Goal: Task Accomplishment & Management: Use online tool/utility

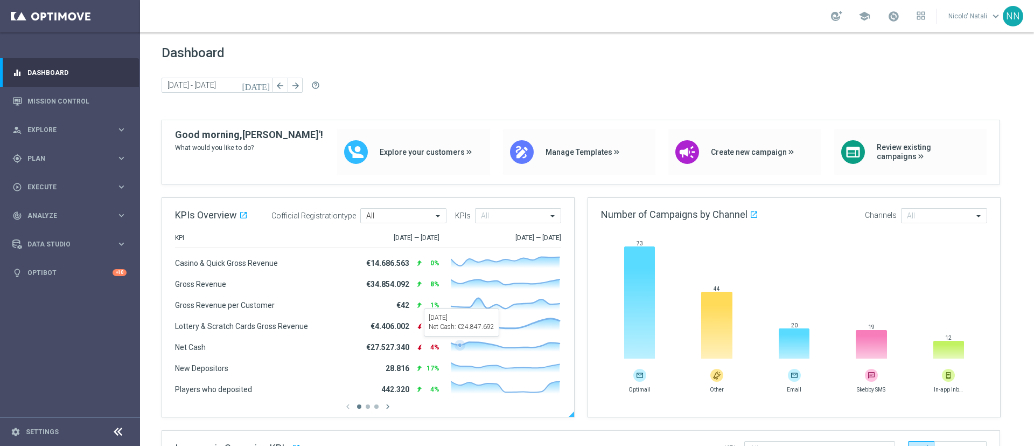
click at [462, 367] on div "KPIs Overview open_in_new .cls-1 { fill: #d1d8dc; } Cofficial Registrationtype …" at bounding box center [368, 307] width 412 height 219
click at [56, 158] on span "Plan" at bounding box center [71, 158] width 89 height 6
click at [50, 212] on span "Templates" at bounding box center [67, 213] width 77 height 6
click at [48, 231] on link "Optimail" at bounding box center [72, 229] width 79 height 9
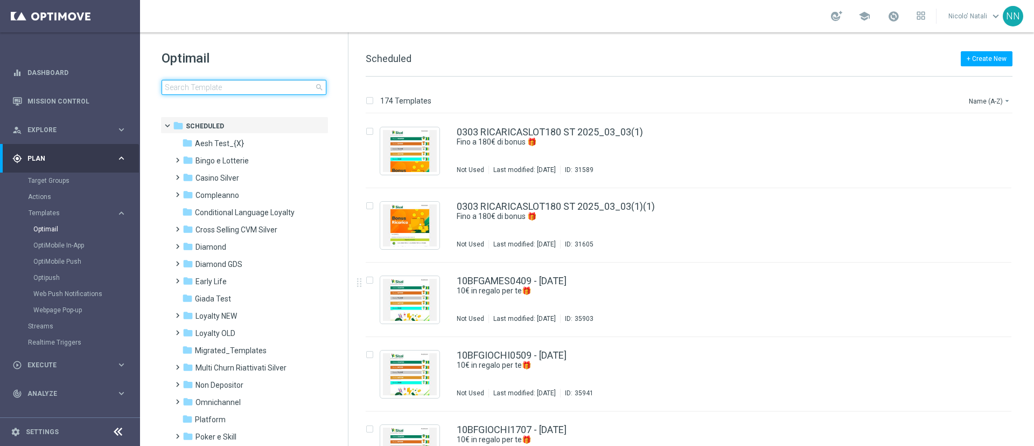
click at [226, 87] on input at bounding box center [244, 87] width 165 height 15
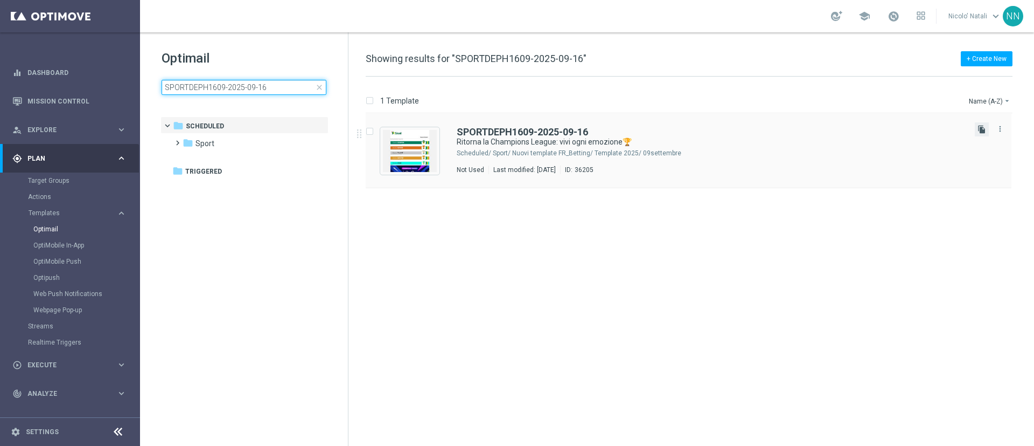
type input "SPORTDEPH1609-2025-09-16"
click at [979, 129] on icon "file_copy" at bounding box center [982, 129] width 9 height 9
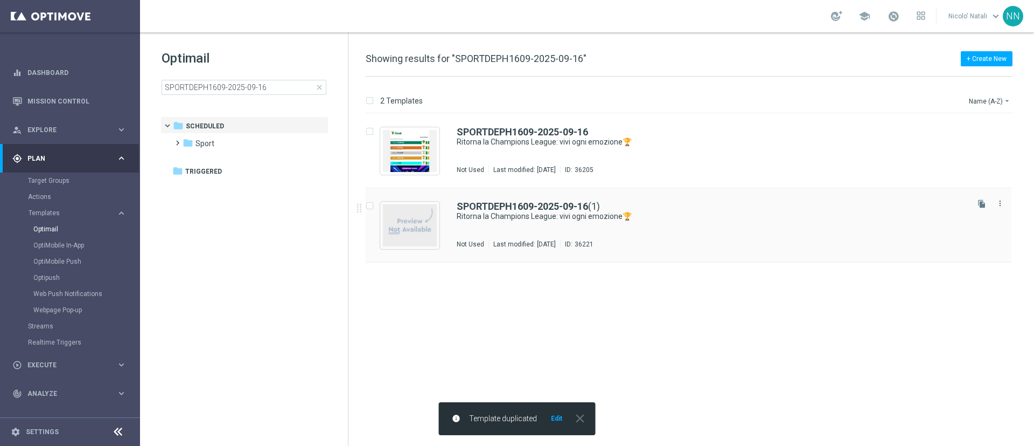
click at [650, 227] on div "SPORTDEPH1609-2025-09-16 (1) Ritorna la Champions League: vivi ogni emozione🏆 N…" at bounding box center [712, 224] width 510 height 47
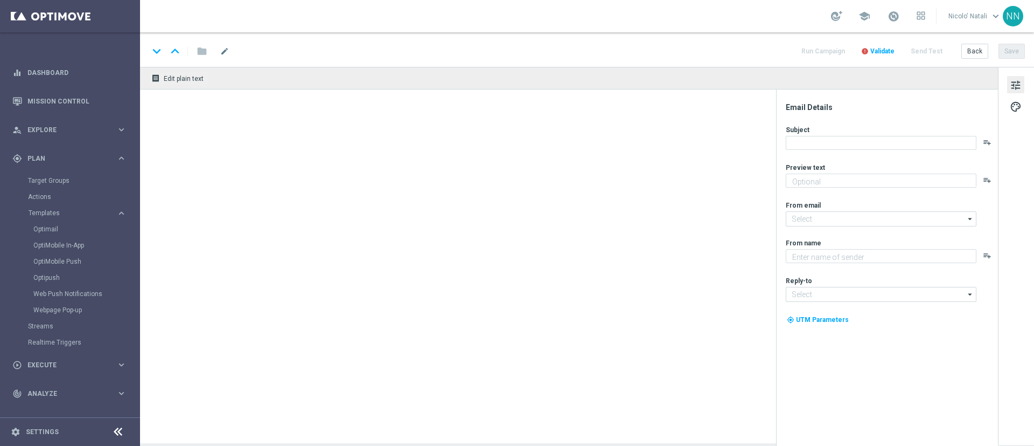
type textarea "Scopri la promozione🎁"
type textarea "Sisal"
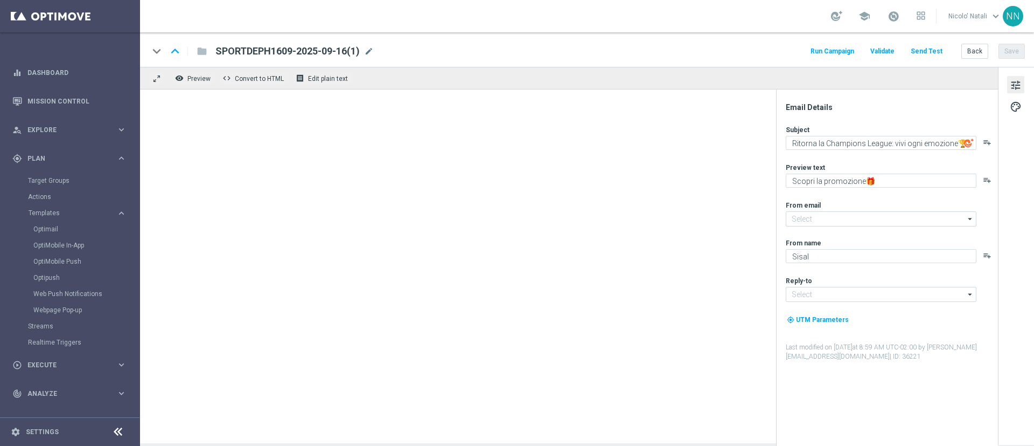
type input "[EMAIL_ADDRESS][DOMAIN_NAME]"
click at [373, 50] on span "mode_edit" at bounding box center [369, 51] width 10 height 10
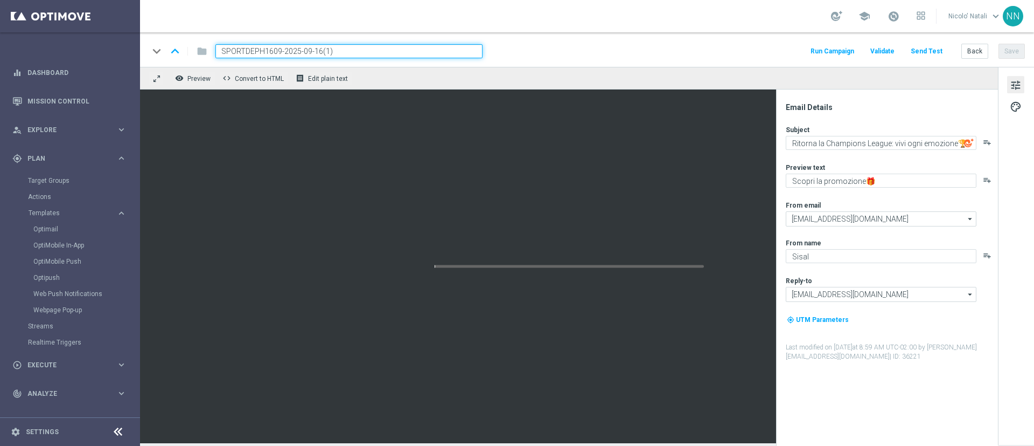
click at [373, 50] on input "SPORTDEPH1609-2025-09-16(1)" at bounding box center [348, 51] width 267 height 14
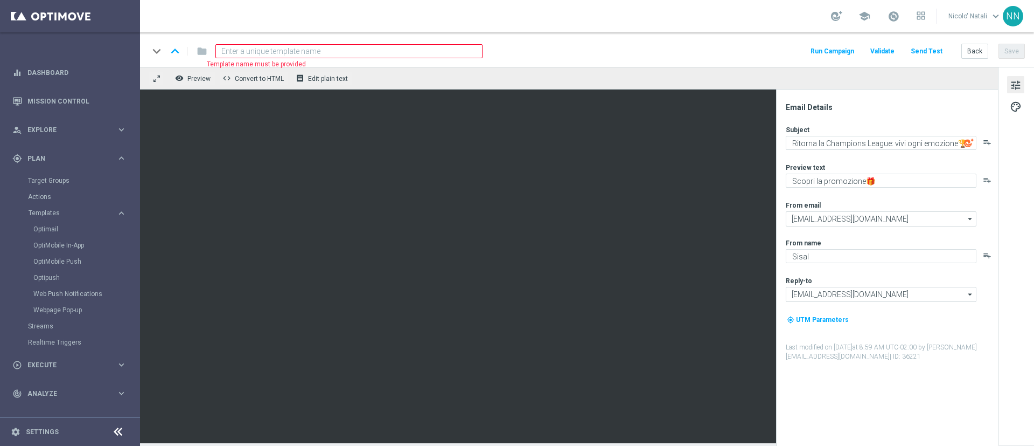
paste input "SPORTDEPM-1609-2025-09-16"
type input "SPORTDEPM-1609-2025-09-16"
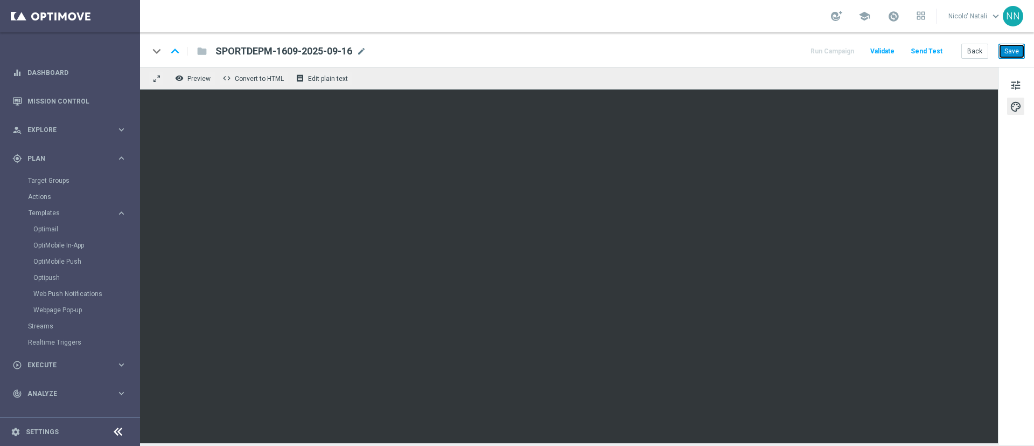
click at [1010, 53] on button "Save" at bounding box center [1012, 51] width 26 height 15
click at [50, 231] on link "Optimail" at bounding box center [72, 229] width 79 height 9
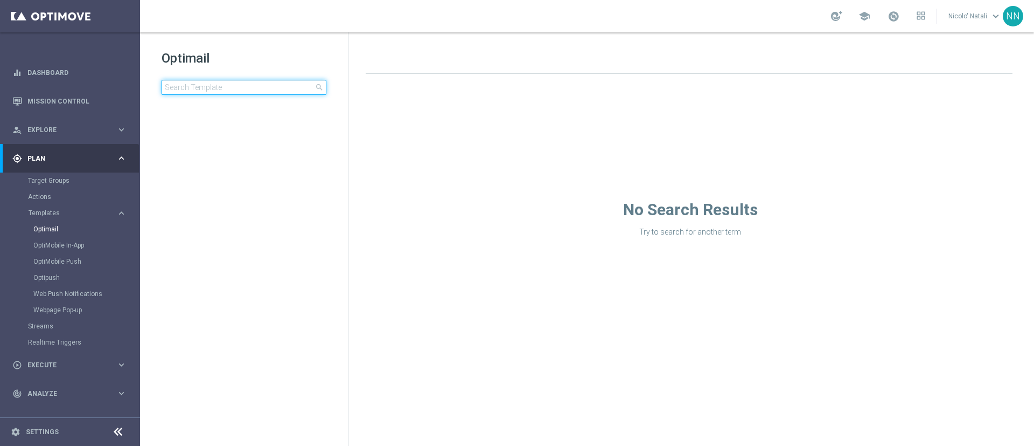
click at [229, 86] on input at bounding box center [244, 87] width 165 height 15
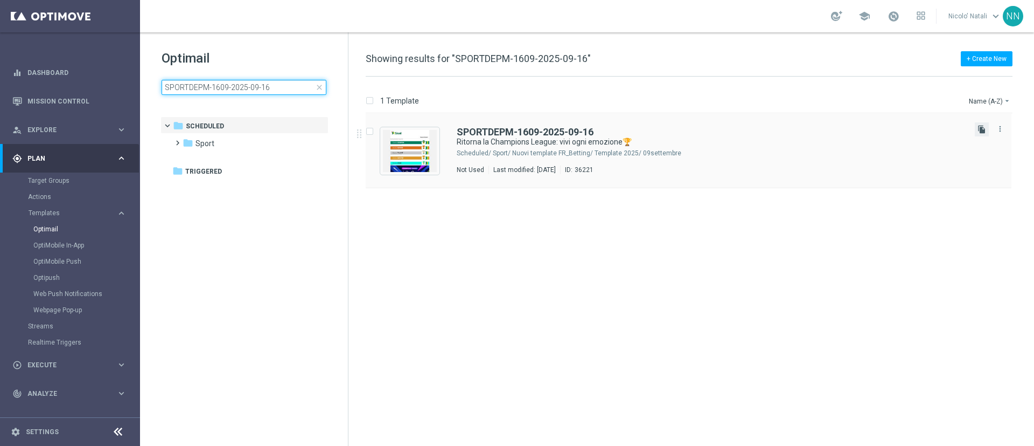
type input "SPORTDEPM-1609-2025-09-16"
click at [978, 128] on icon "file_copy" at bounding box center [982, 129] width 9 height 9
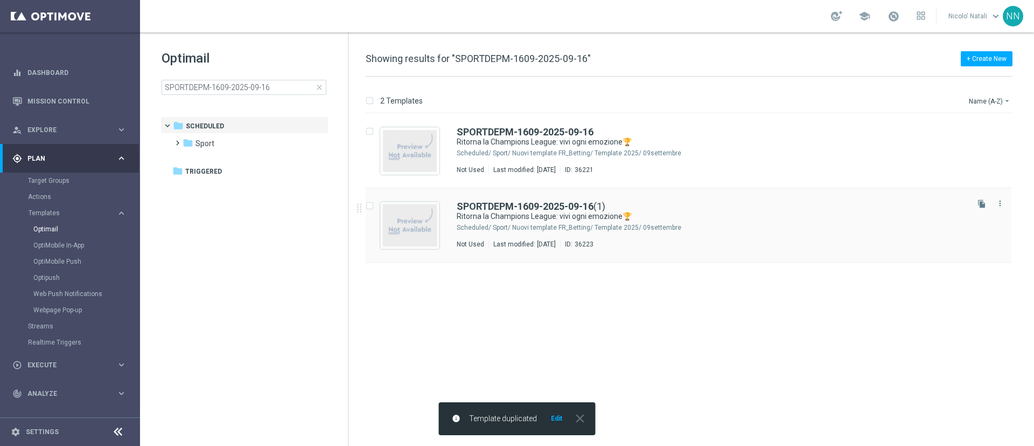
click at [745, 253] on div "SPORTDEPM-1609-2025-09-16 (1) Ritorna la Champions League: vivi ogni emozione🏆 …" at bounding box center [689, 225] width 646 height 74
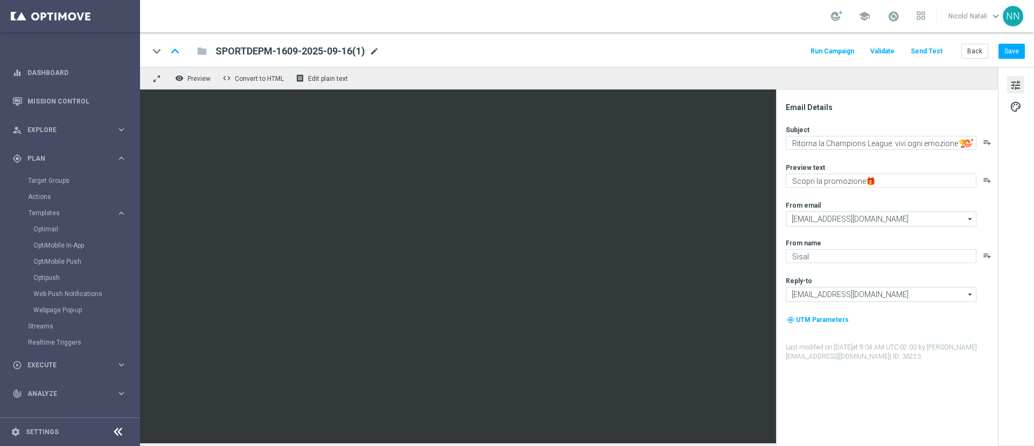
click at [378, 53] on span "mode_edit" at bounding box center [375, 51] width 10 height 10
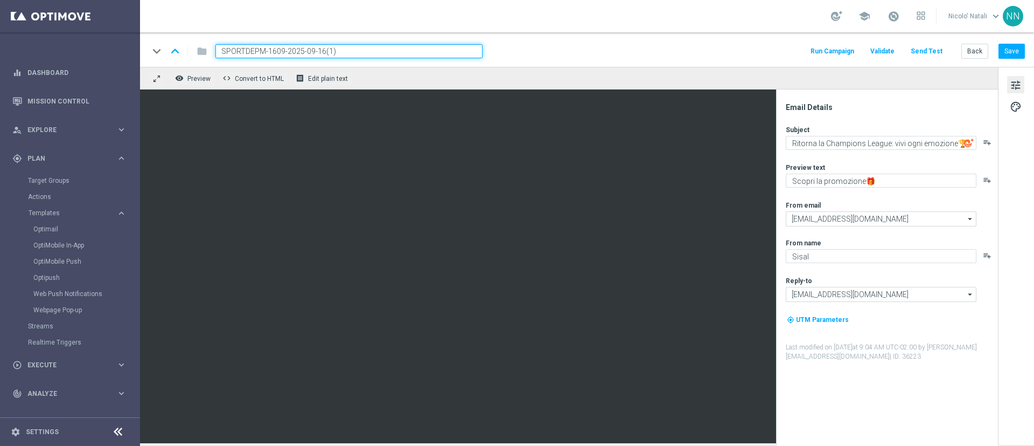
click at [378, 53] on input "SPORTDEPM-1609-2025-09-16(1)" at bounding box center [348, 51] width 267 height 14
paste input "L-1609-2025-09-16"
type input "SPORTDEPL-1609-2025-09-16"
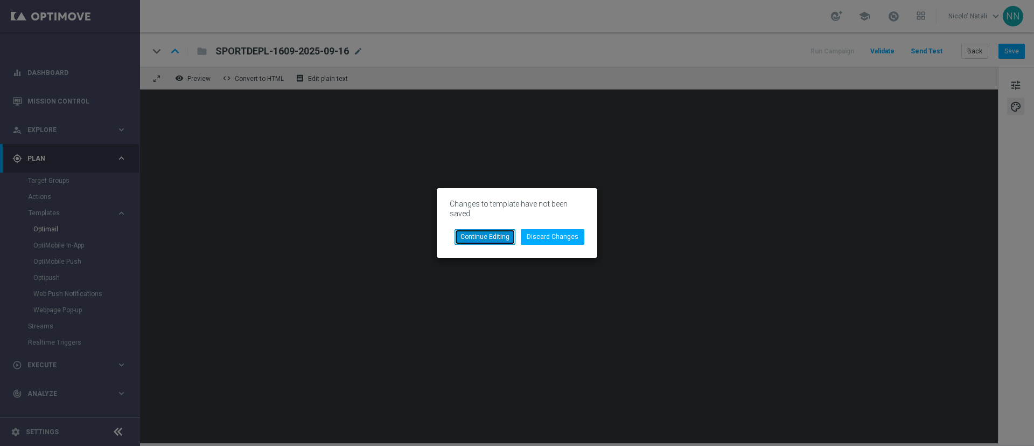
click at [505, 233] on button "Continue Editing" at bounding box center [485, 236] width 61 height 15
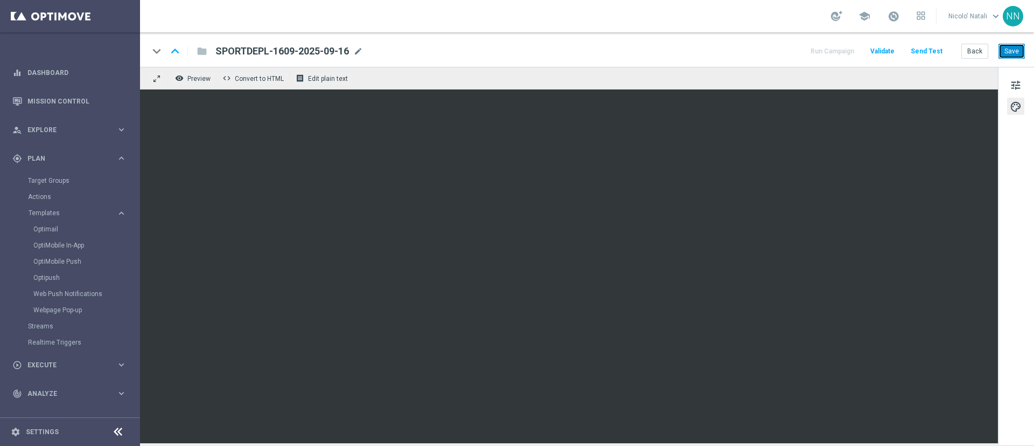
click at [1004, 50] on button "Save" at bounding box center [1012, 51] width 26 height 15
click at [1010, 84] on button "tune" at bounding box center [1015, 84] width 17 height 17
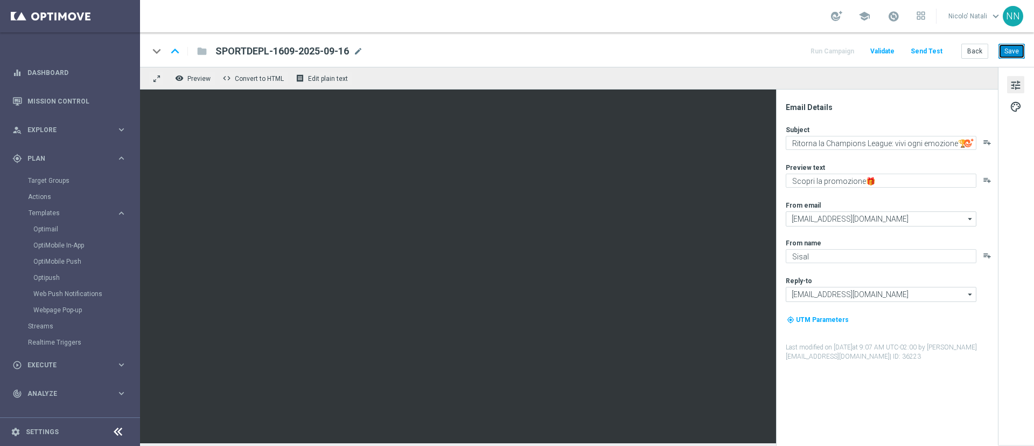
click at [1013, 53] on button "Save" at bounding box center [1012, 51] width 26 height 15
click at [1012, 57] on button "Save" at bounding box center [1012, 51] width 26 height 15
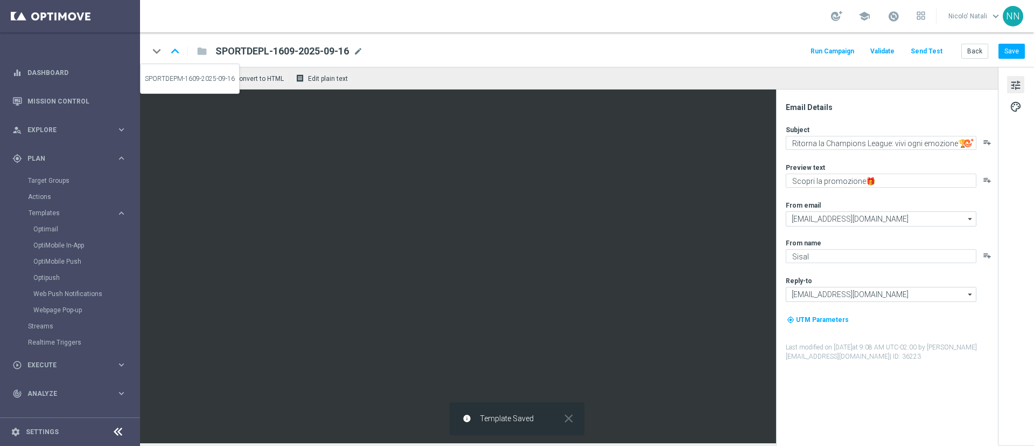
click at [175, 54] on icon "keyboard_arrow_up" at bounding box center [175, 51] width 16 height 16
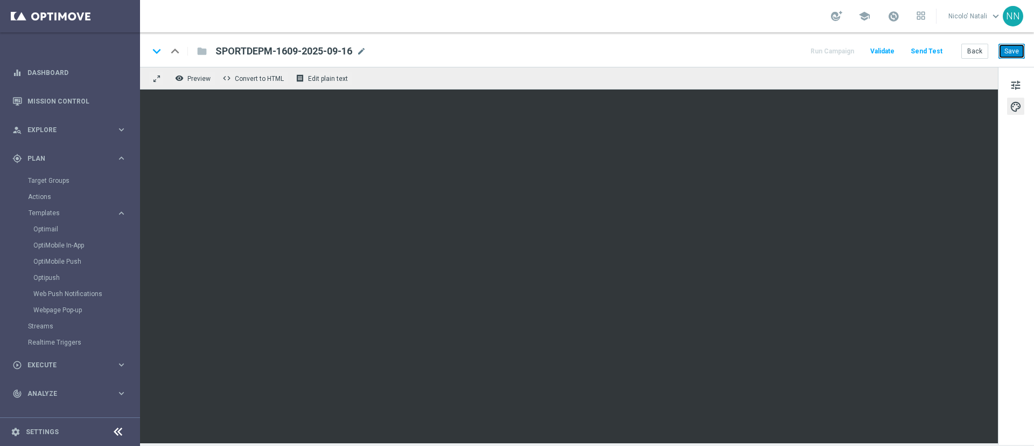
click at [1016, 53] on button "Save" at bounding box center [1012, 51] width 26 height 15
click at [1015, 46] on button "Save" at bounding box center [1012, 51] width 26 height 15
click at [59, 212] on span "Templates" at bounding box center [67, 213] width 77 height 6
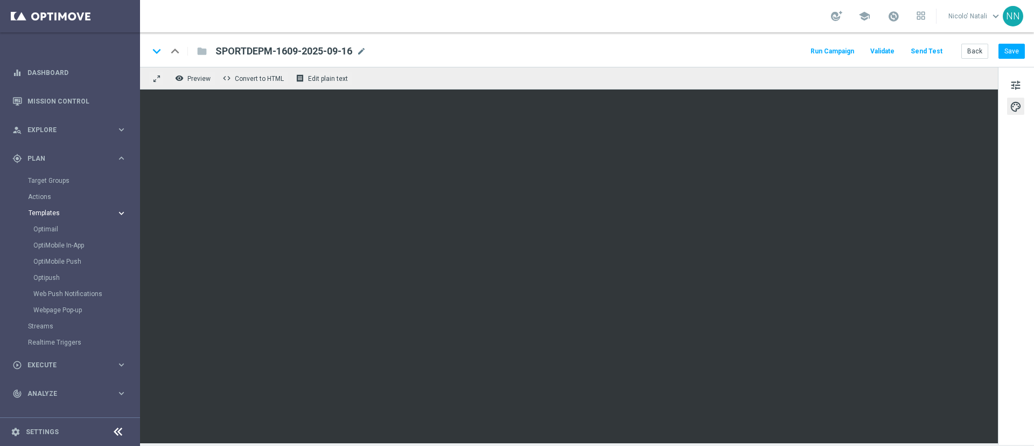
click at [59, 212] on span "Templates" at bounding box center [67, 213] width 77 height 6
click at [51, 226] on link "Optimail" at bounding box center [72, 229] width 79 height 9
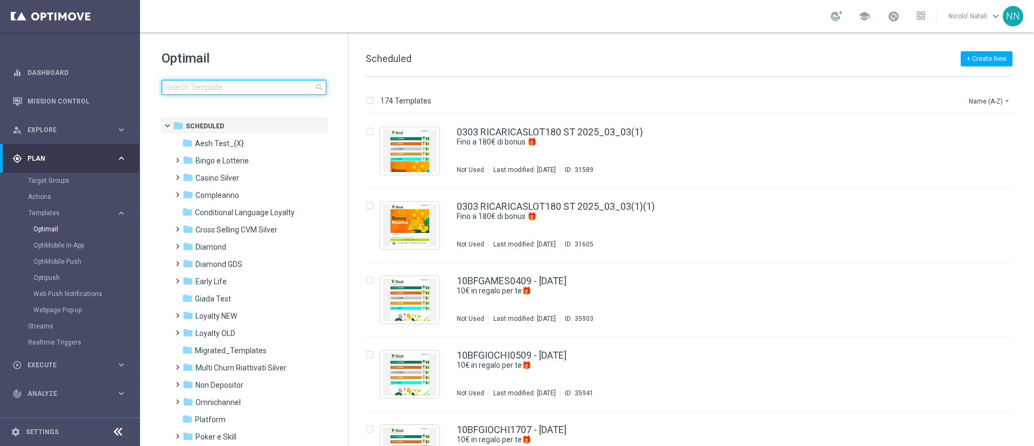
click at [196, 86] on input at bounding box center [244, 87] width 165 height 15
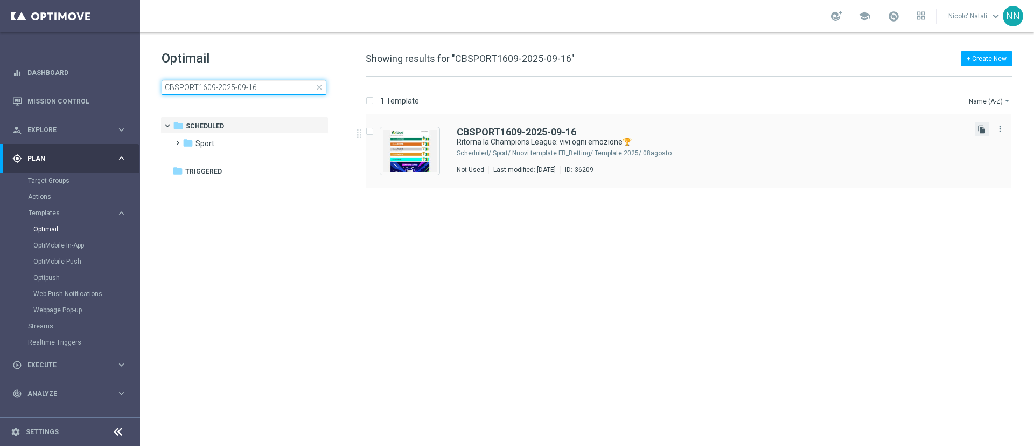
type input "CBSPORT1609-2025-09-16"
click at [984, 130] on icon "file_copy" at bounding box center [982, 129] width 9 height 9
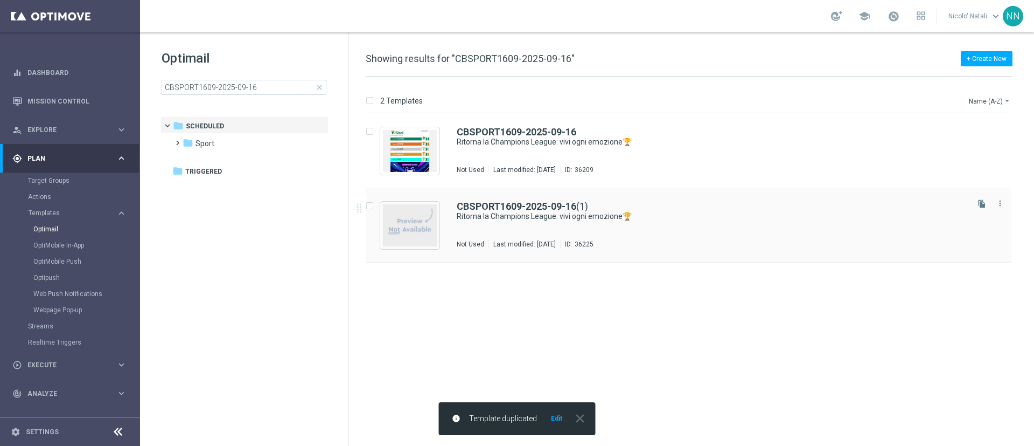
click at [650, 234] on div "CBSPORT1609-2025-09-16 (1) Ritorna la Champions League: vivi ogni emozione🏆 Not…" at bounding box center [712, 224] width 510 height 47
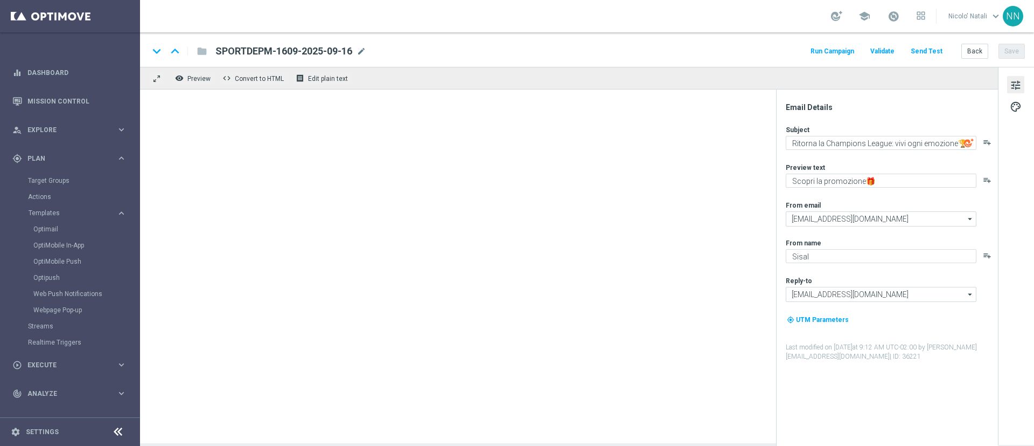
type textarea "fino a 20€ Bonus🎁"
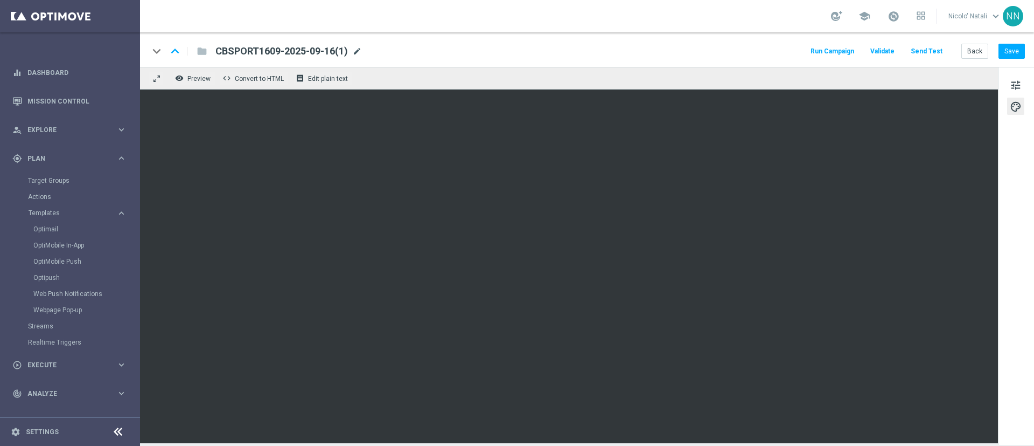
click at [361, 54] on span "mode_edit" at bounding box center [357, 51] width 10 height 10
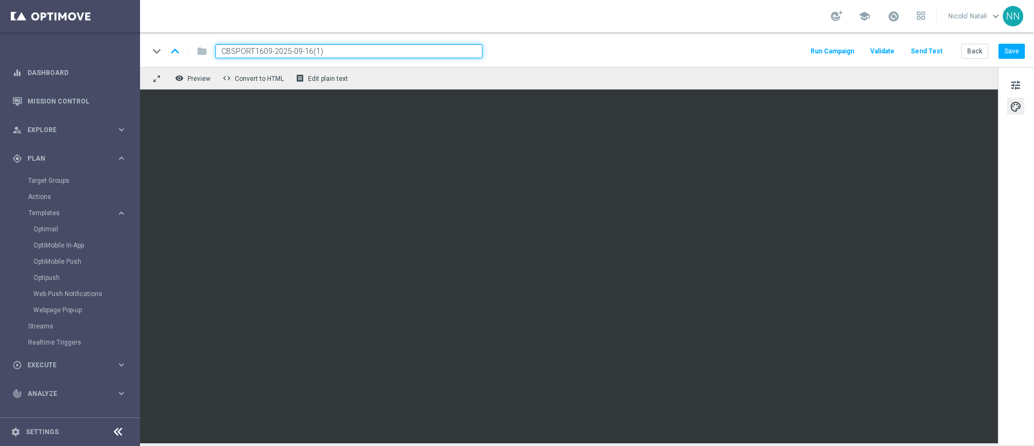
click at [361, 54] on input "CBSPORT1609-2025-09-16(1)" at bounding box center [348, 51] width 267 height 14
paste input "SPORT1609-2025-09-16"
type input "SPORT1609-2025-09-16"
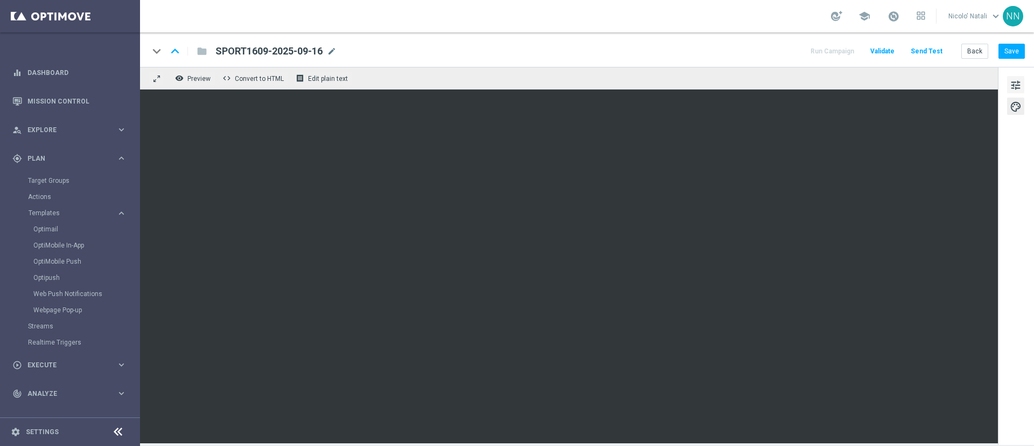
click at [1013, 80] on span "tune" at bounding box center [1016, 85] width 12 height 14
click at [1006, 51] on button "Save" at bounding box center [1012, 51] width 26 height 15
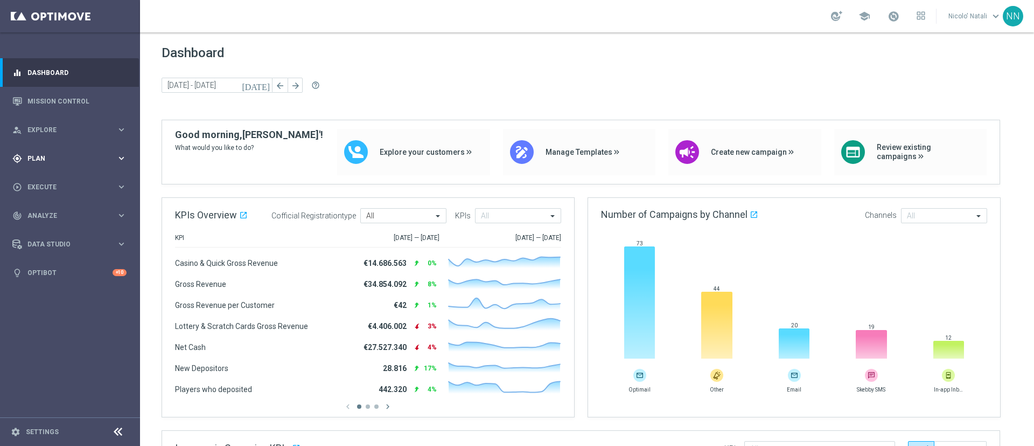
click at [47, 156] on span "Plan" at bounding box center [71, 158] width 89 height 6
click at [48, 207] on accordion "Templates keyboard_arrow_right Optimail OptiMobile In-App OptiMobile Push Optip…" at bounding box center [83, 213] width 111 height 16
click at [48, 213] on span "Templates" at bounding box center [67, 213] width 77 height 6
click at [46, 234] on div "Optimail" at bounding box center [86, 229] width 106 height 16
click at [46, 231] on link "Optimail" at bounding box center [72, 229] width 79 height 9
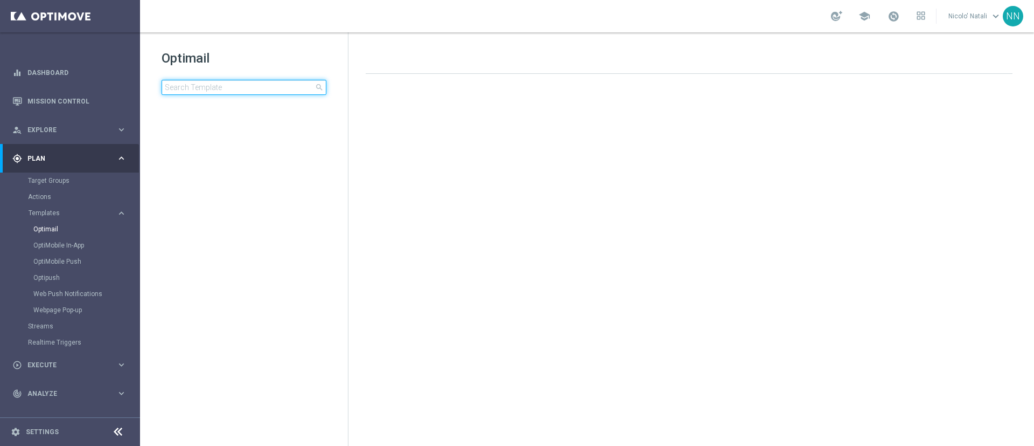
click at [198, 88] on input at bounding box center [244, 87] width 165 height 15
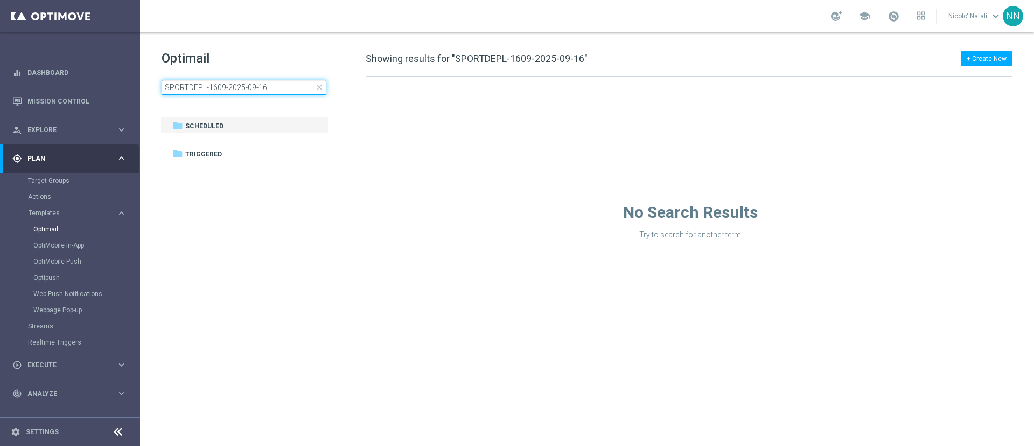
click at [206, 86] on input "SPORTDEPL-1609-2025-09-16" at bounding box center [244, 87] width 165 height 15
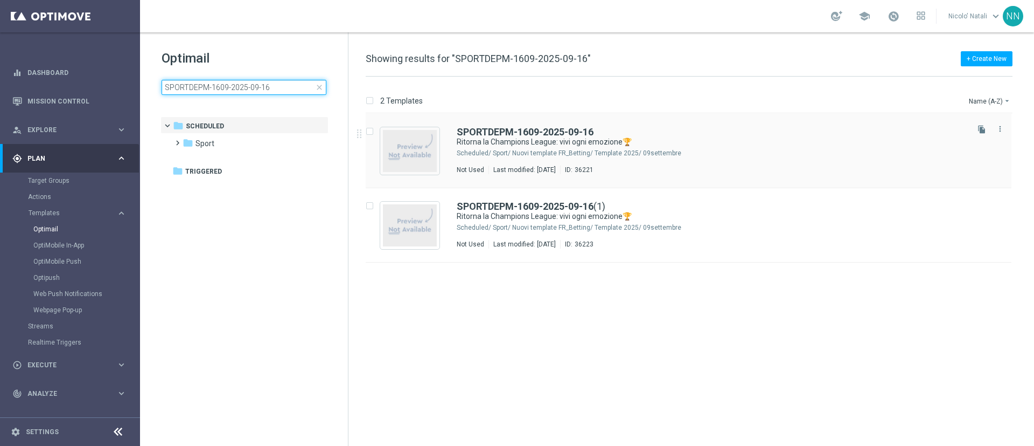
type input "SPORTDEPM-1609-2025-09-16"
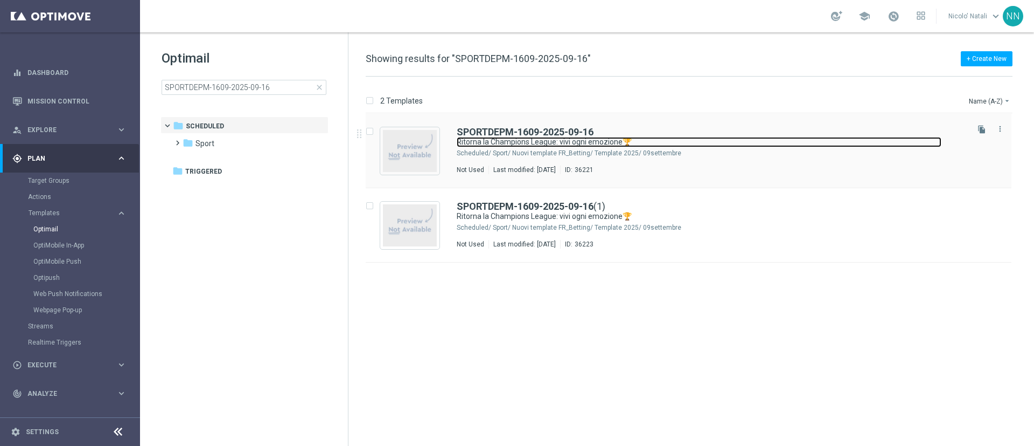
click at [511, 147] on link "Ritorna la Champions League: vivi ogni emozione🏆" at bounding box center [699, 142] width 485 height 10
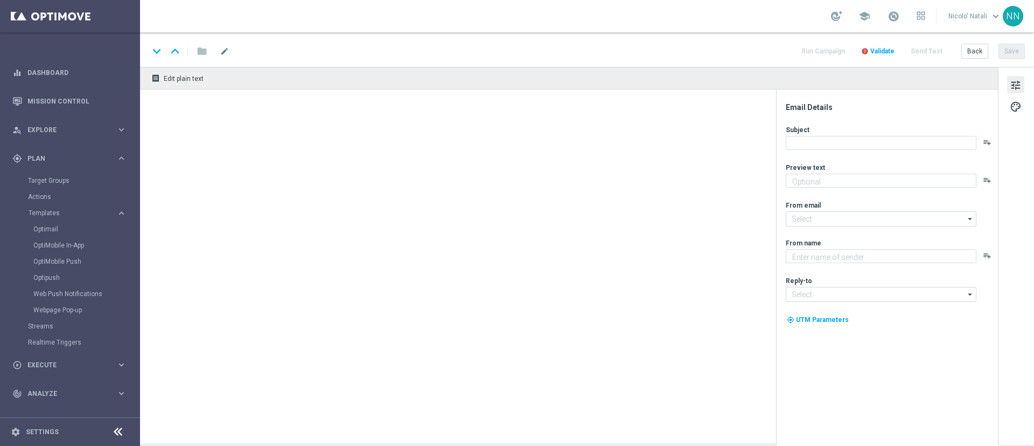
type textarea "Scopri la promozione🎁"
type input "[EMAIL_ADDRESS][DOMAIN_NAME]"
type textarea "Sisal"
type input "[EMAIL_ADDRESS][DOMAIN_NAME]"
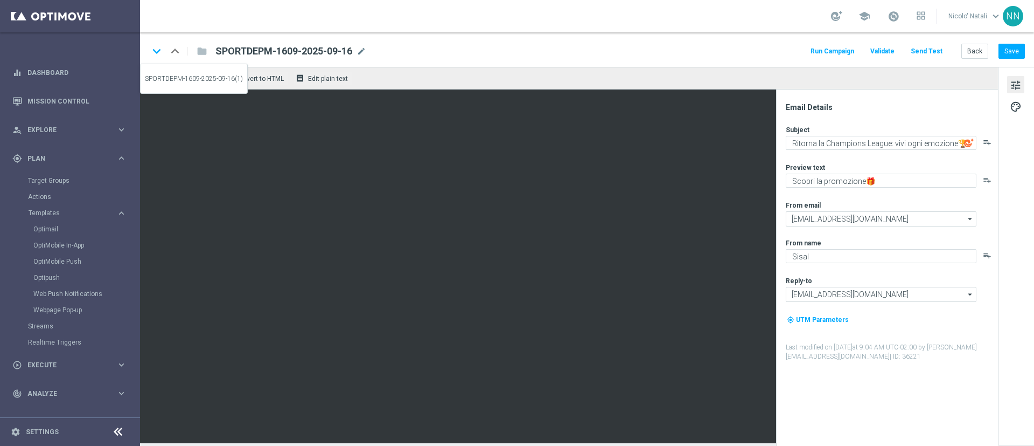
click at [154, 48] on icon "keyboard_arrow_down" at bounding box center [157, 51] width 16 height 16
click at [178, 52] on icon "keyboard_arrow_up" at bounding box center [175, 51] width 16 height 16
click at [57, 226] on link "Optimail" at bounding box center [72, 229] width 79 height 9
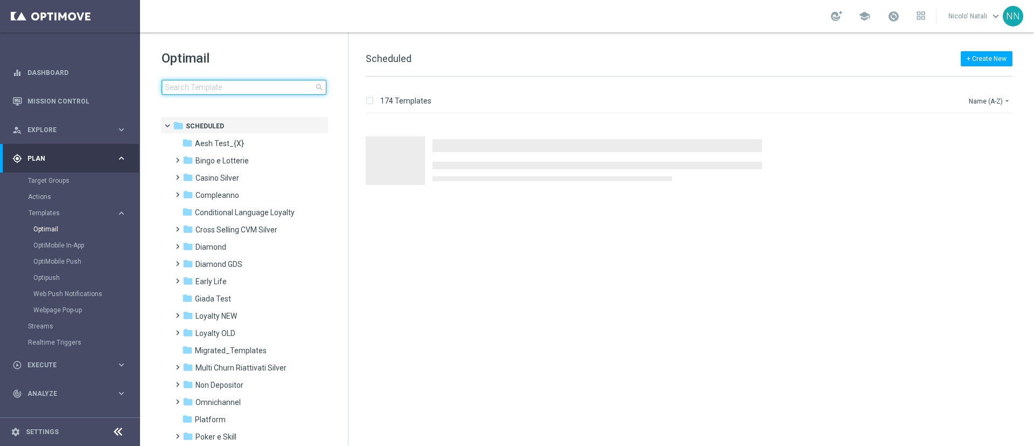
click at [200, 83] on input at bounding box center [244, 87] width 165 height 15
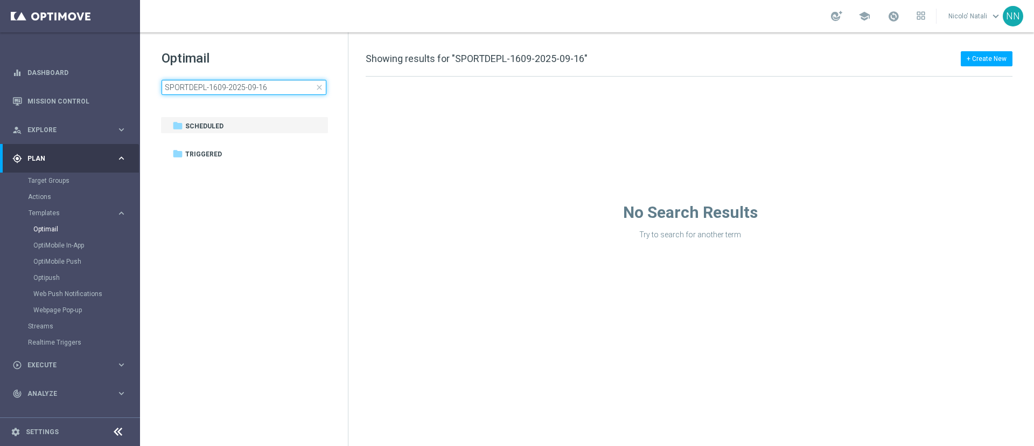
click at [205, 85] on input "SPORTDEPL-1609-2025-09-16" at bounding box center [244, 87] width 165 height 15
type input "SPORTDEPH-1609-2025-09-16"
click at [247, 151] on div "folder Triggered" at bounding box center [238, 154] width 133 height 12
click at [269, 86] on input "SPORTDEPH-1609-2025-09-16" at bounding box center [244, 87] width 165 height 15
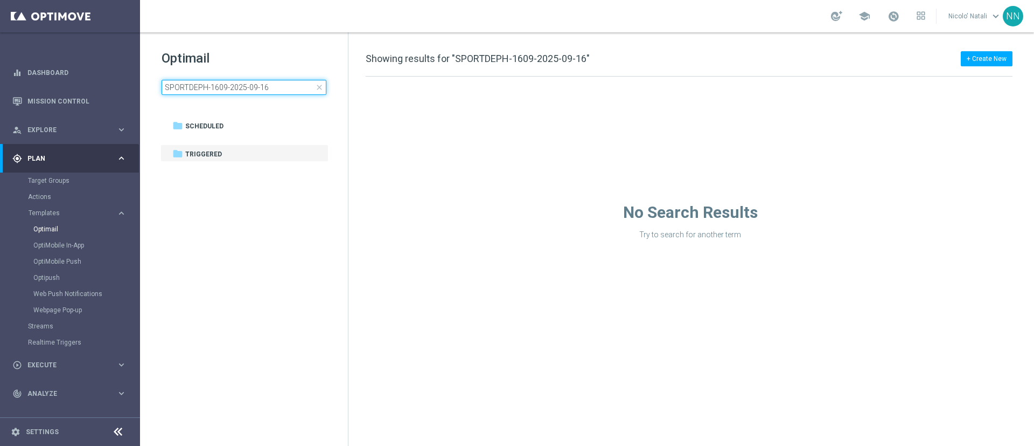
click at [269, 86] on input "SPORTDEPH-1609-2025-09-16" at bounding box center [244, 87] width 165 height 15
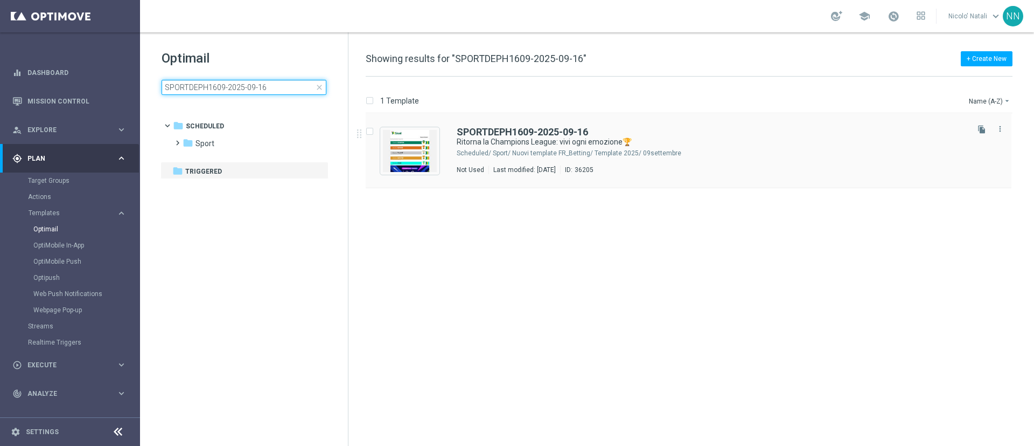
type input "SPORTDEPH1609-2025-09-16"
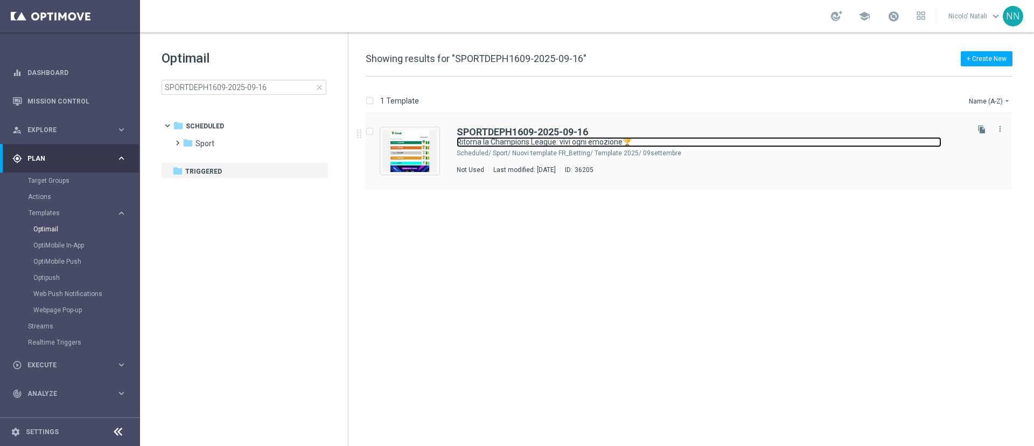
click at [521, 143] on link "Ritorna la Champions League: vivi ogni emozione🏆" at bounding box center [699, 142] width 485 height 10
